Goal: Information Seeking & Learning: Learn about a topic

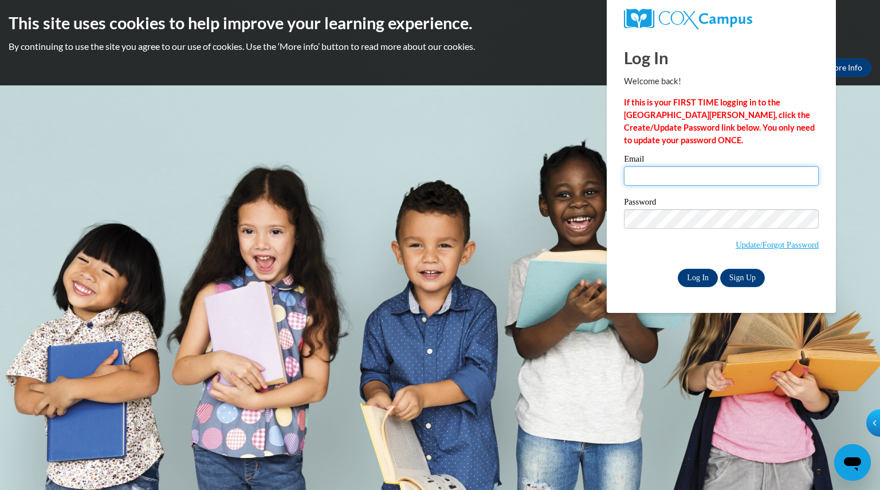
type input "campbellamie@aasd.k12.wi.us"
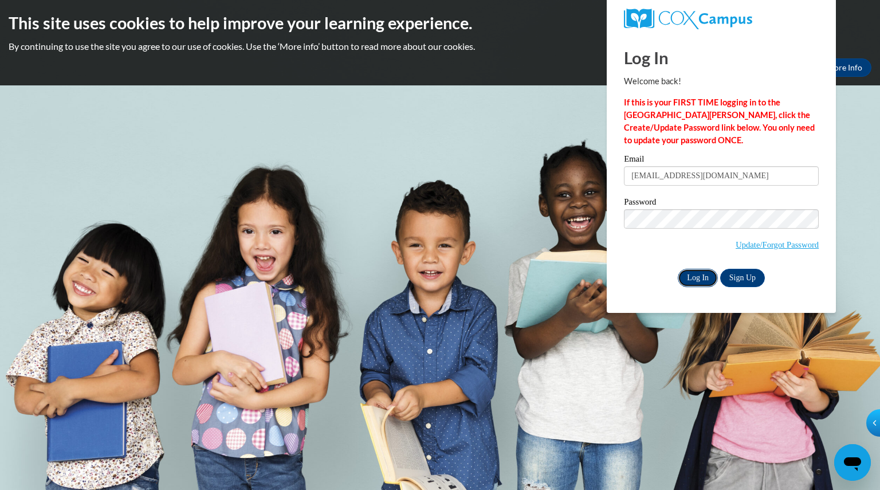
click at [702, 276] on input "Log In" at bounding box center [698, 278] width 40 height 18
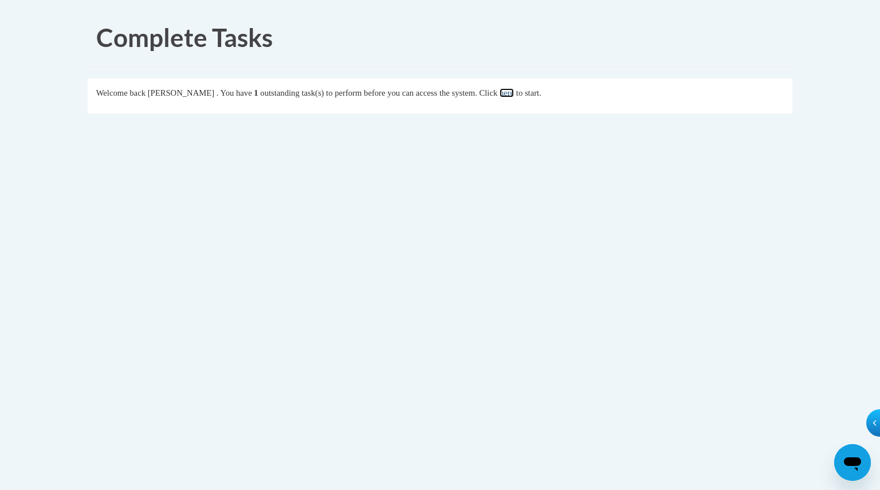
click at [514, 91] on link "here" at bounding box center [507, 92] width 14 height 9
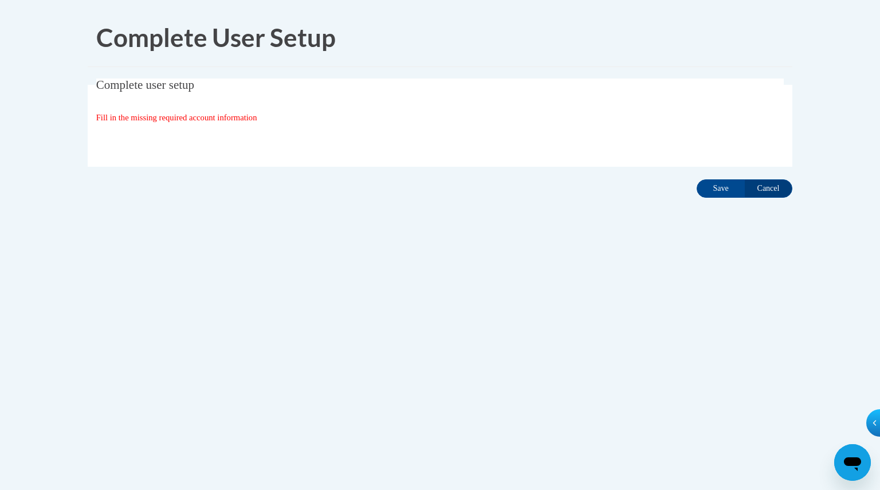
click at [445, 153] on fieldset "Complete user setup Fill in the missing required account information User Profi…" at bounding box center [440, 122] width 705 height 88
click at [706, 188] on input "Save" at bounding box center [721, 188] width 48 height 18
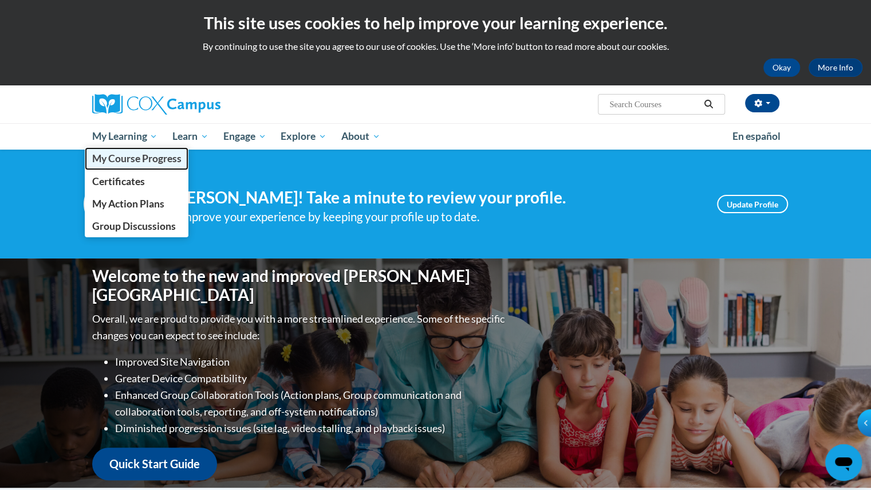
click at [154, 161] on span "My Course Progress" at bounding box center [136, 158] width 89 height 12
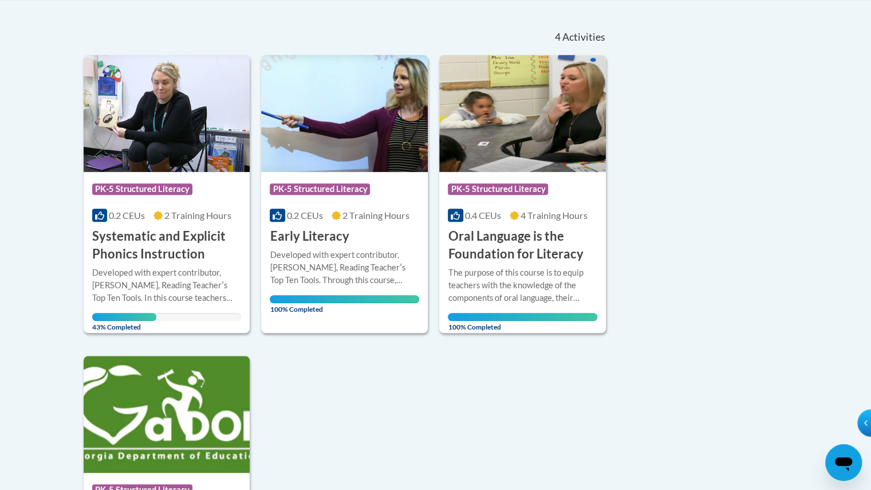
scroll to position [237, 0]
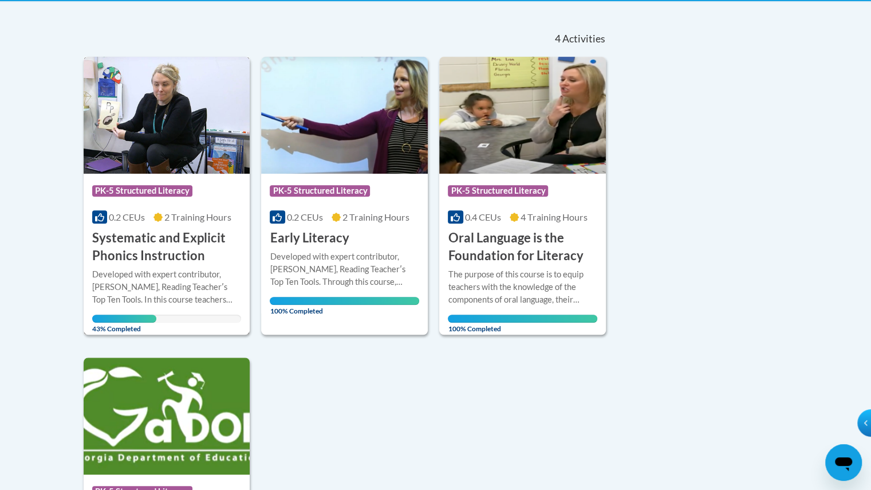
click at [154, 253] on h3 "Systematic and Explicit Phonics Instruction" at bounding box center [167, 247] width 150 height 36
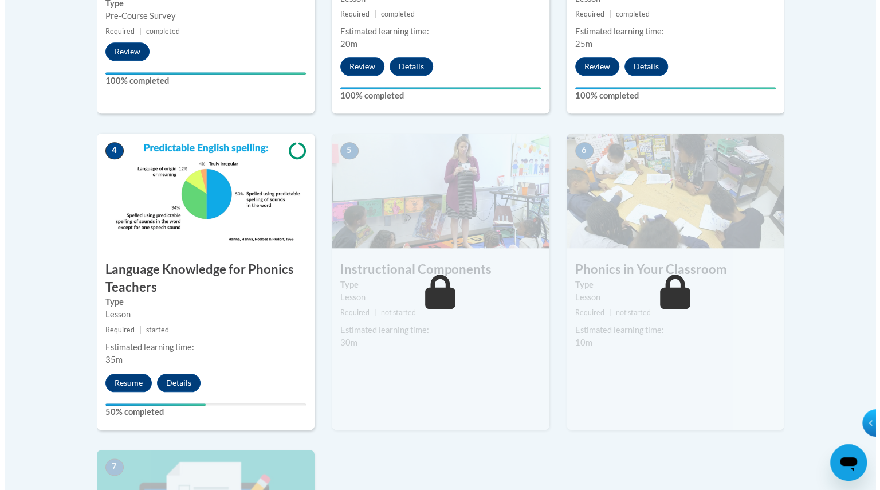
scroll to position [553, 0]
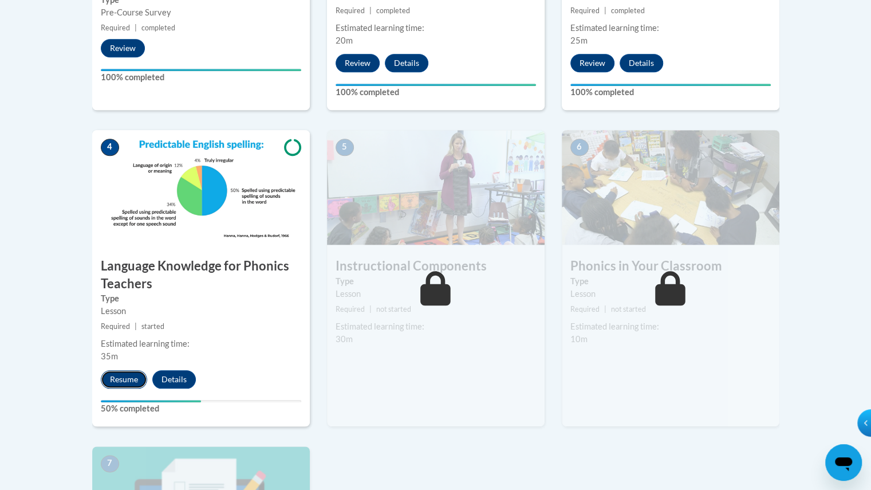
click at [129, 374] on button "Resume" at bounding box center [124, 379] width 46 height 18
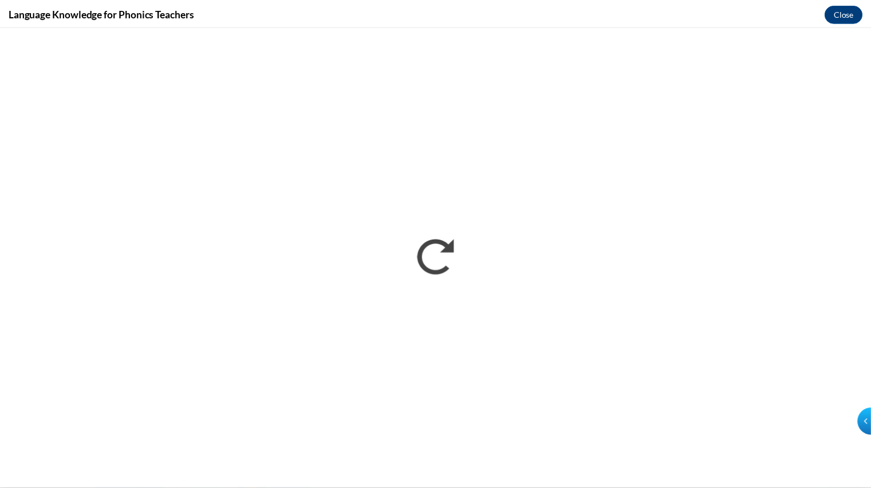
scroll to position [0, 0]
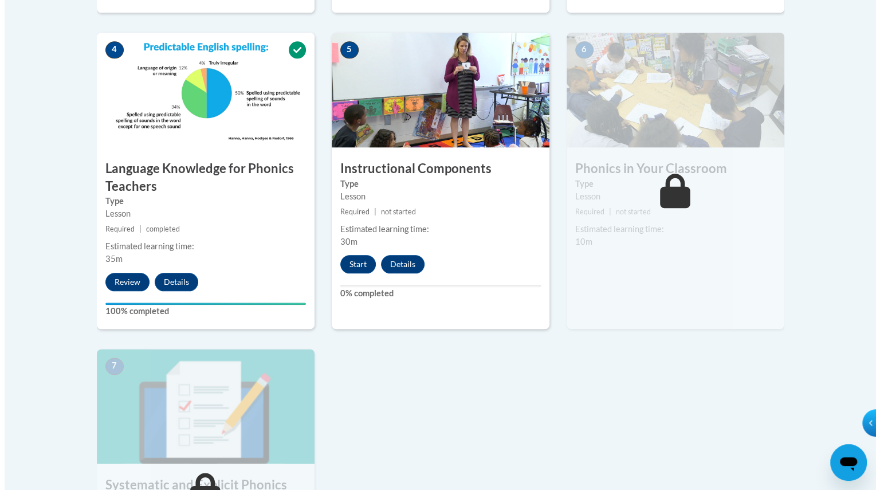
scroll to position [650, 0]
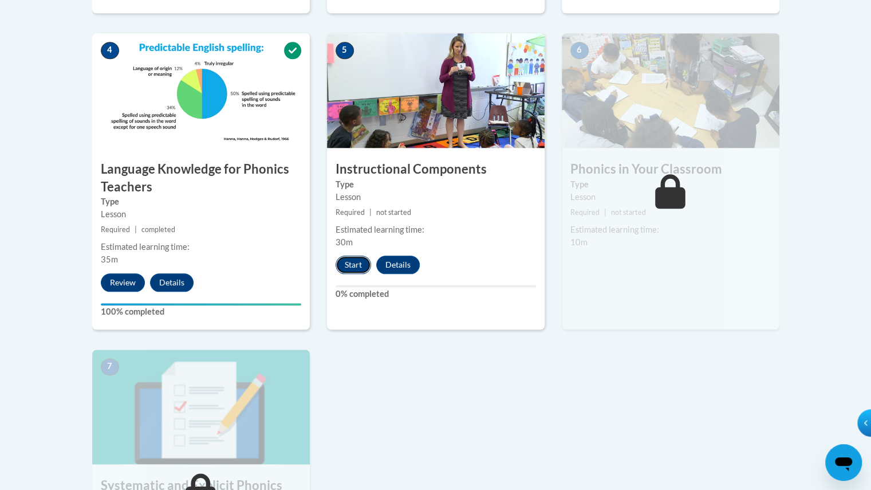
click at [347, 260] on button "Start" at bounding box center [354, 265] width 36 height 18
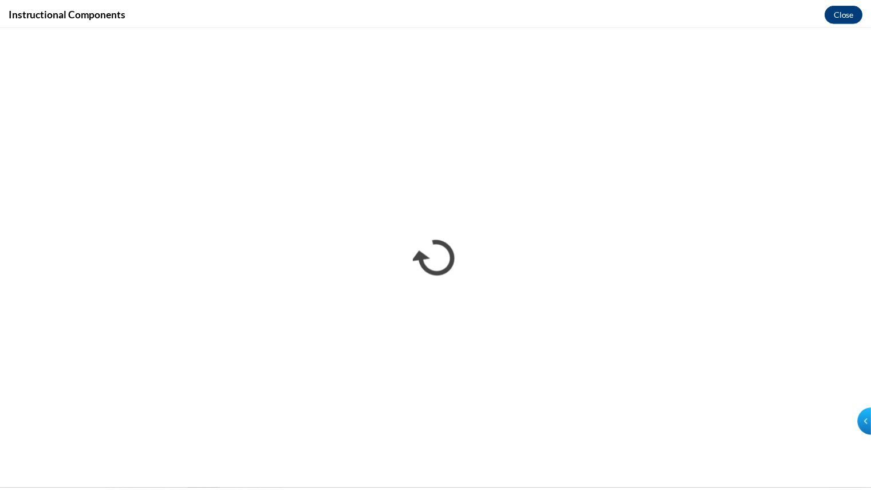
scroll to position [0, 0]
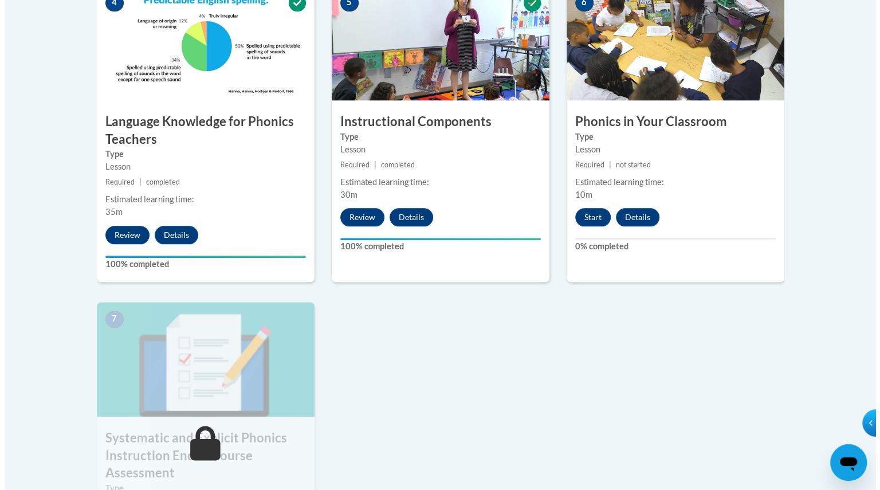
scroll to position [700, 0]
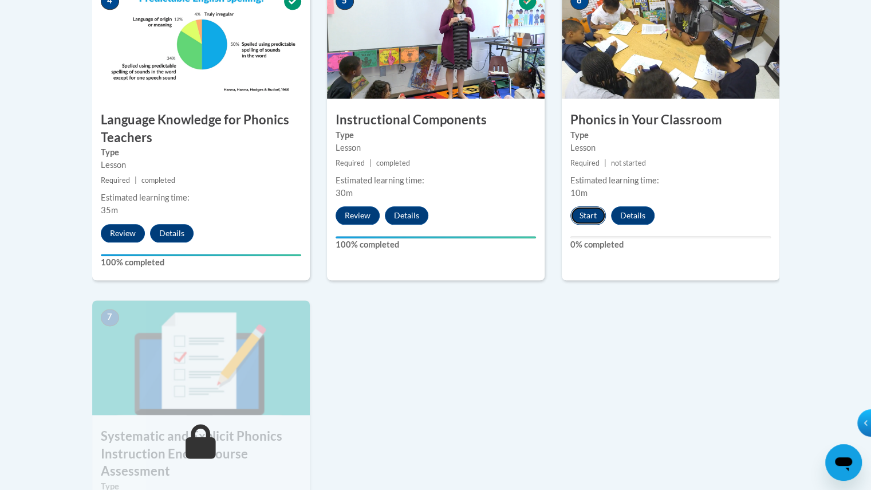
click at [588, 214] on button "Start" at bounding box center [589, 215] width 36 height 18
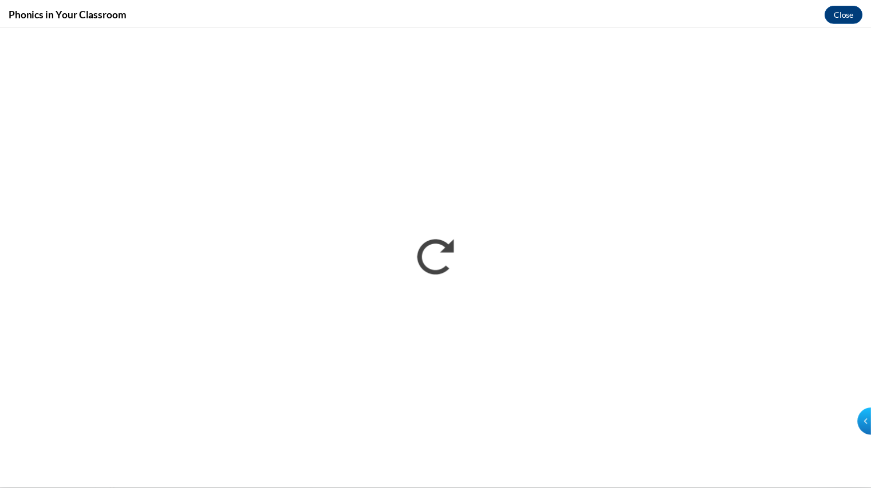
scroll to position [0, 0]
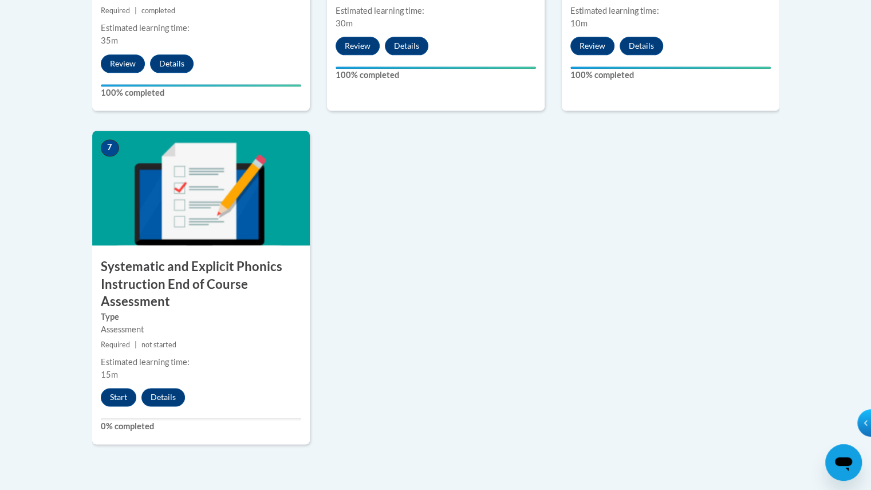
scroll to position [867, 0]
